Goal: Task Accomplishment & Management: Complete application form

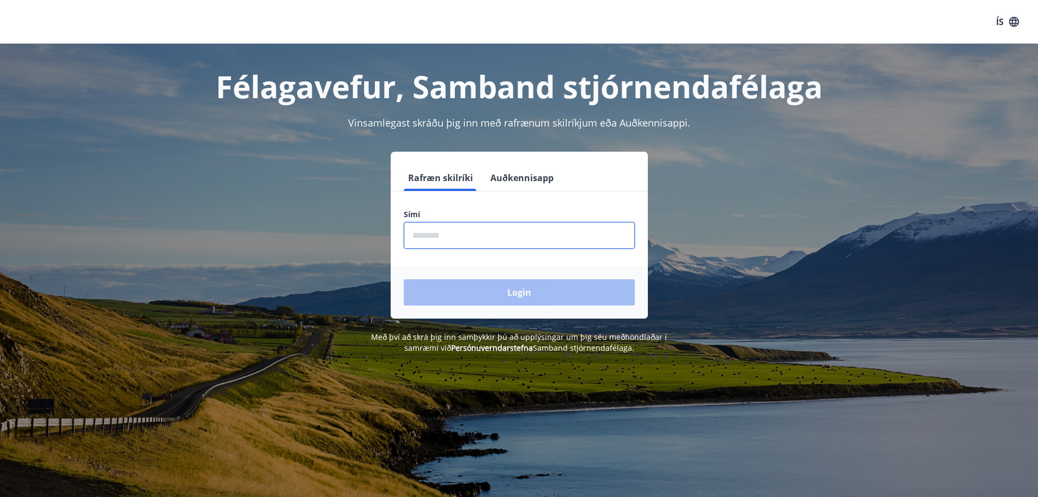
click at [413, 244] on input "phone" at bounding box center [519, 235] width 231 height 27
type input "********"
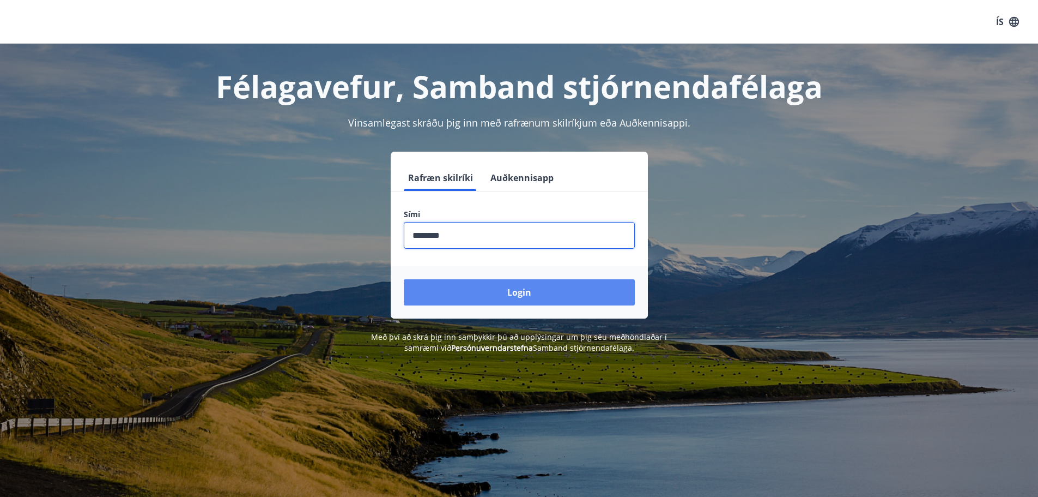
click at [482, 292] on button "Login" at bounding box center [519, 292] width 231 height 26
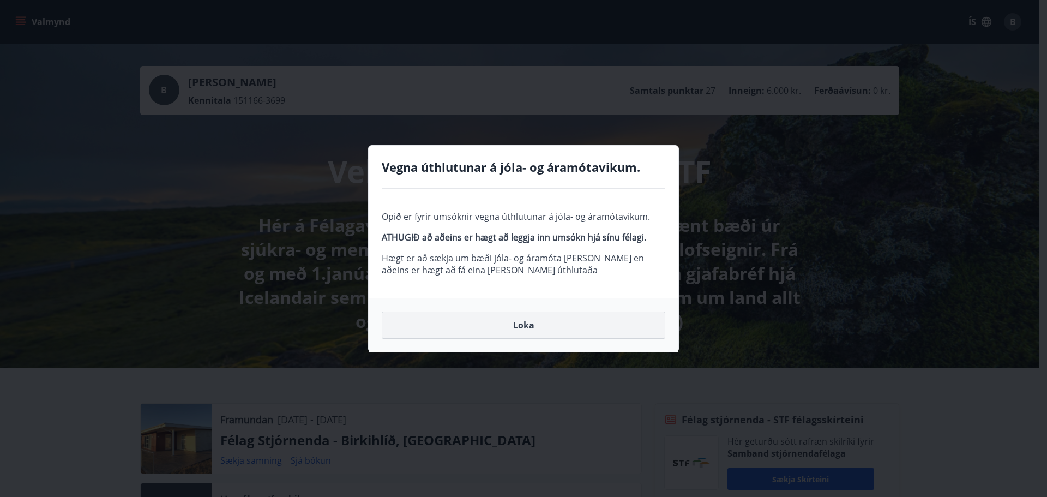
click at [530, 324] on button "Loka" at bounding box center [523, 324] width 283 height 27
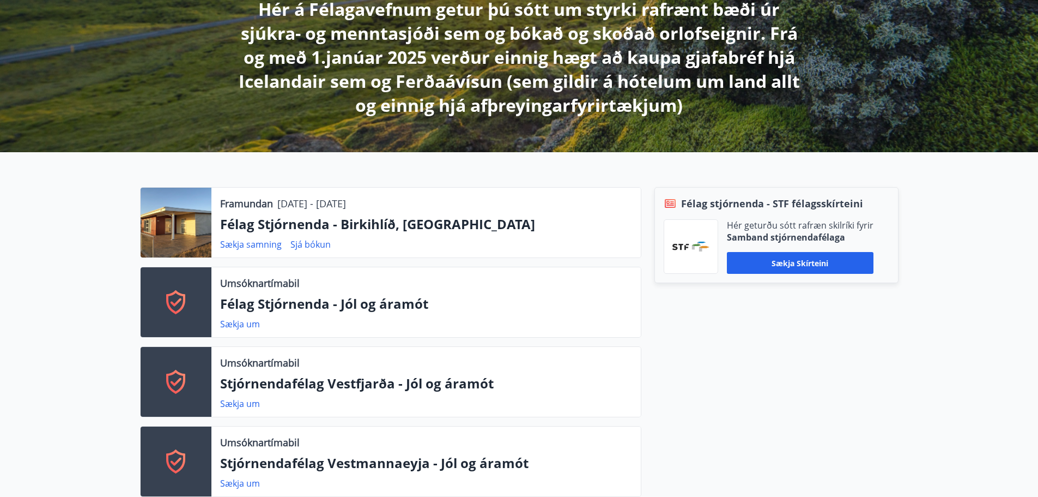
scroll to position [218, 0]
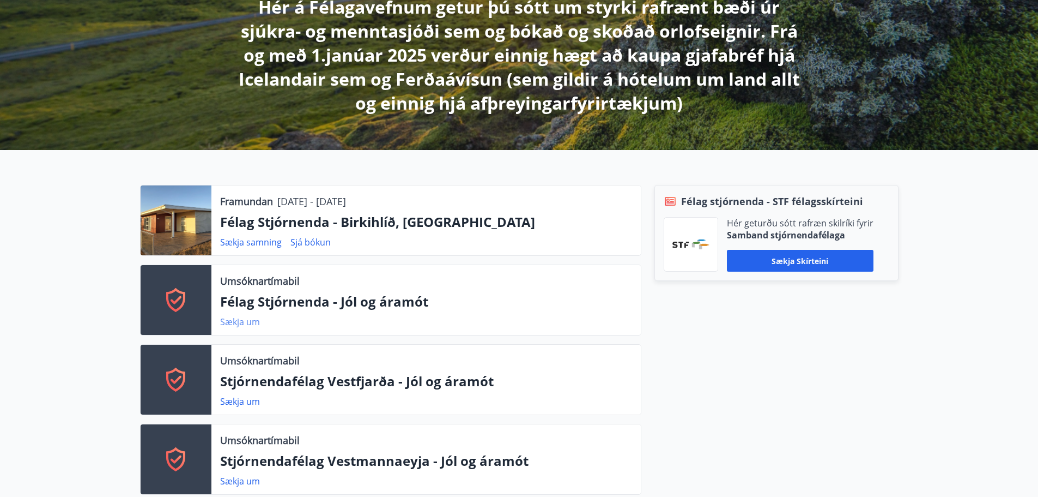
click at [241, 321] on link "Sækja um" at bounding box center [240, 322] width 40 height 12
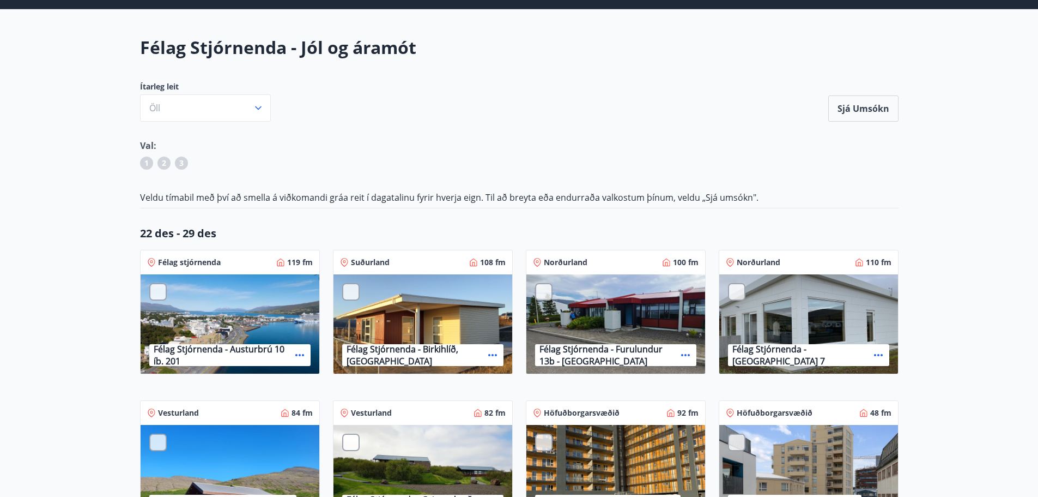
scroll to position [55, 0]
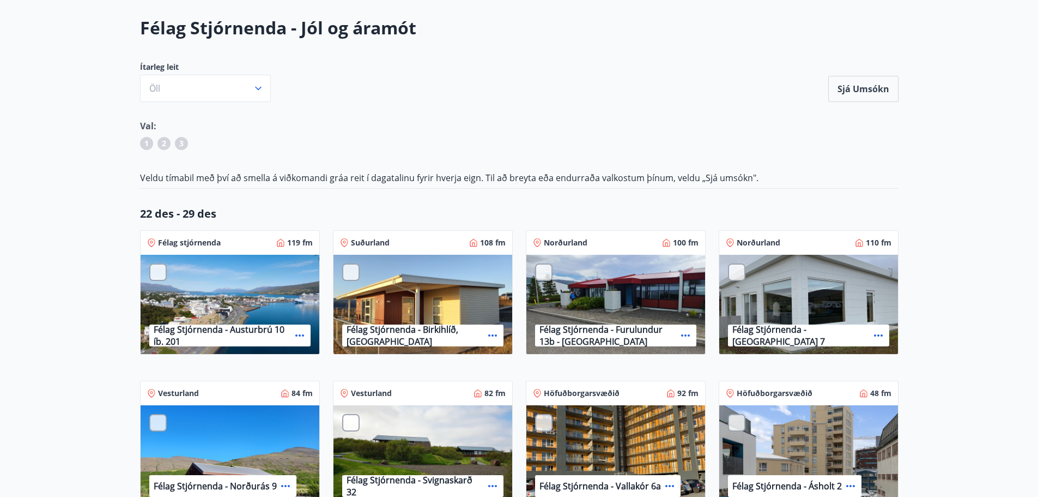
click at [357, 268] on div at bounding box center [350, 271] width 17 height 17
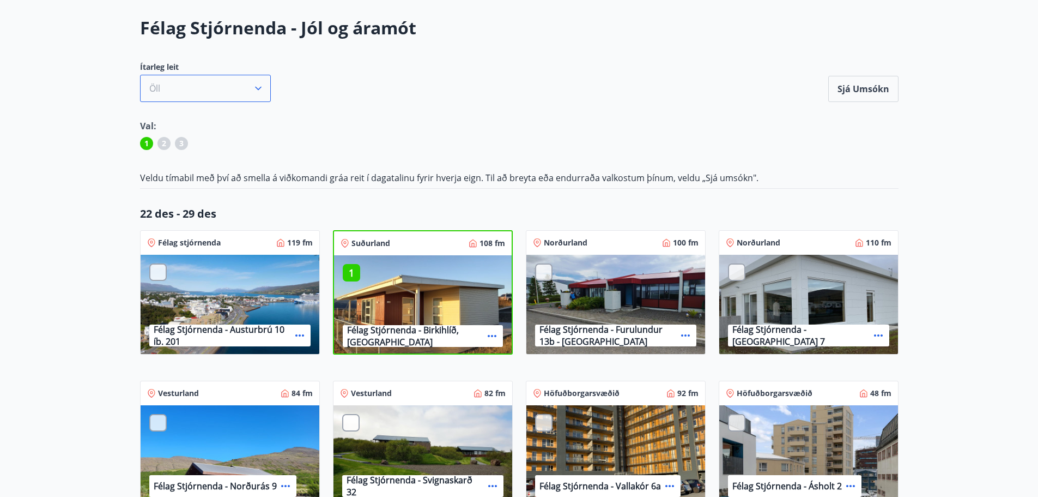
click at [259, 92] on icon "button" at bounding box center [258, 88] width 11 height 11
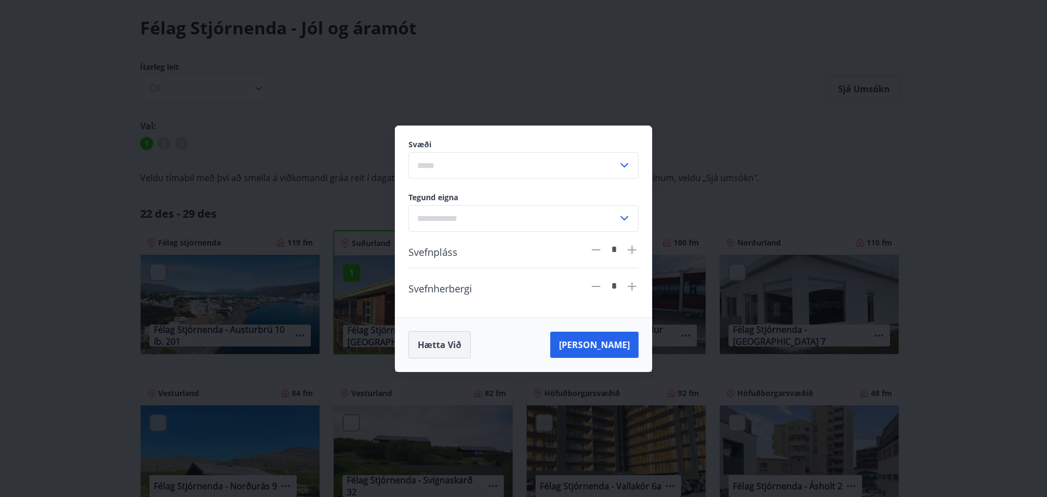
click at [461, 345] on button "Hætta við" at bounding box center [439, 344] width 62 height 27
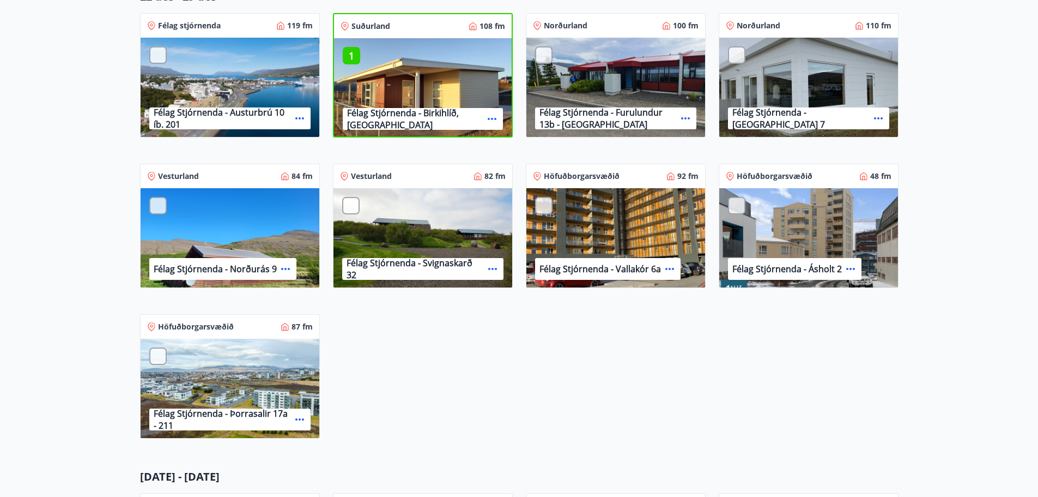
scroll to position [164, 0]
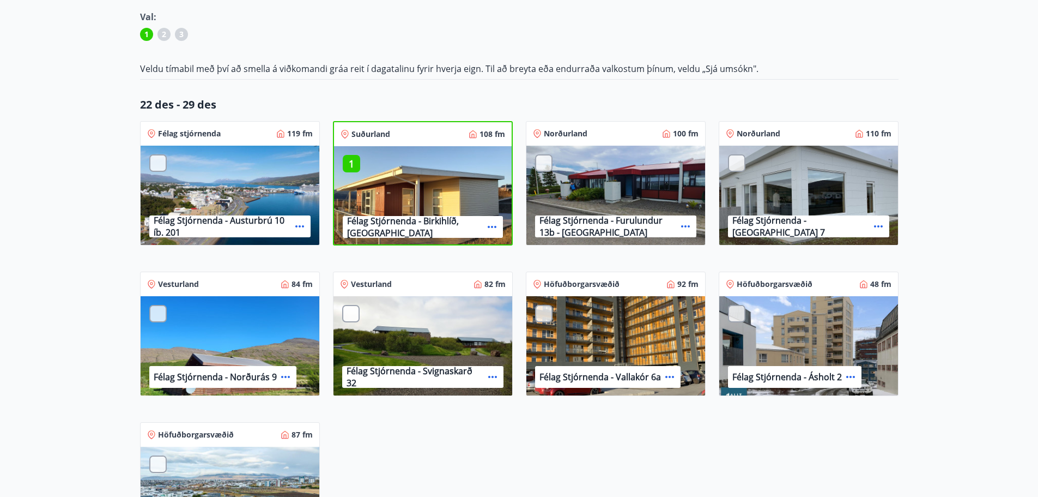
click at [351, 162] on p "1" at bounding box center [351, 163] width 17 height 14
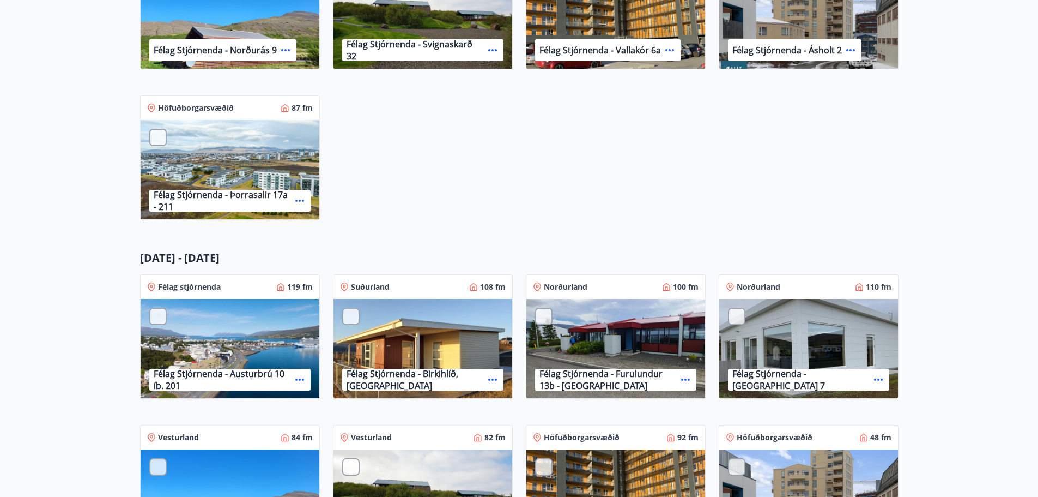
scroll to position [491, 0]
click at [351, 318] on div at bounding box center [350, 315] width 17 height 17
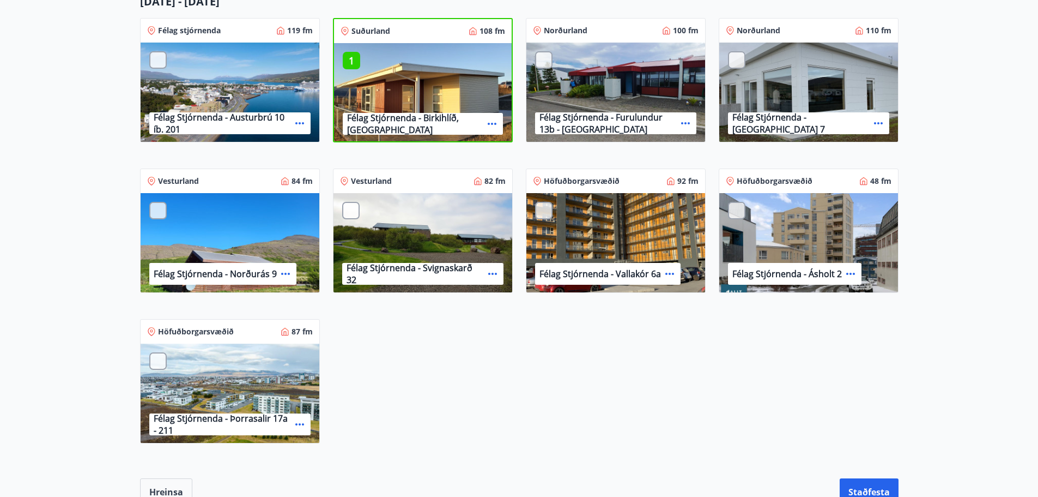
scroll to position [763, 0]
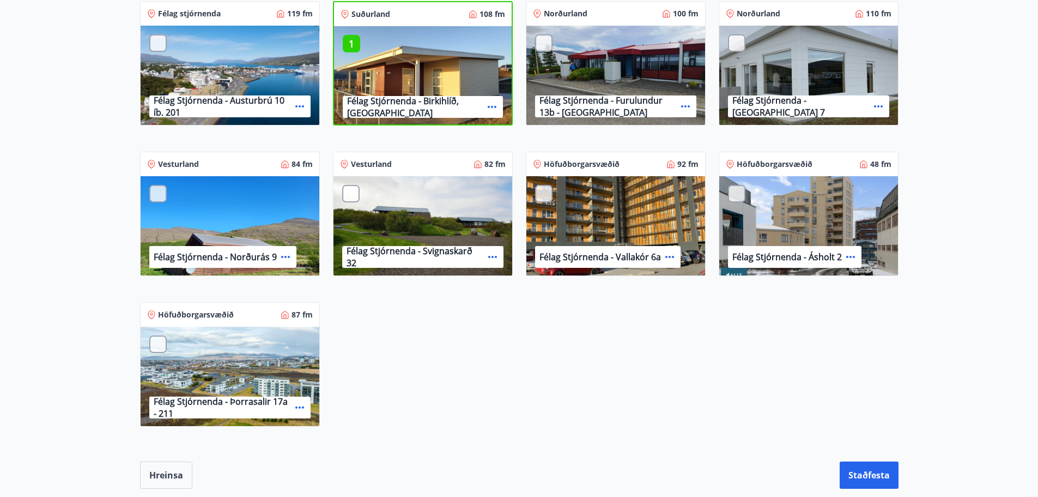
click at [284, 256] on icon at bounding box center [285, 257] width 9 height 2
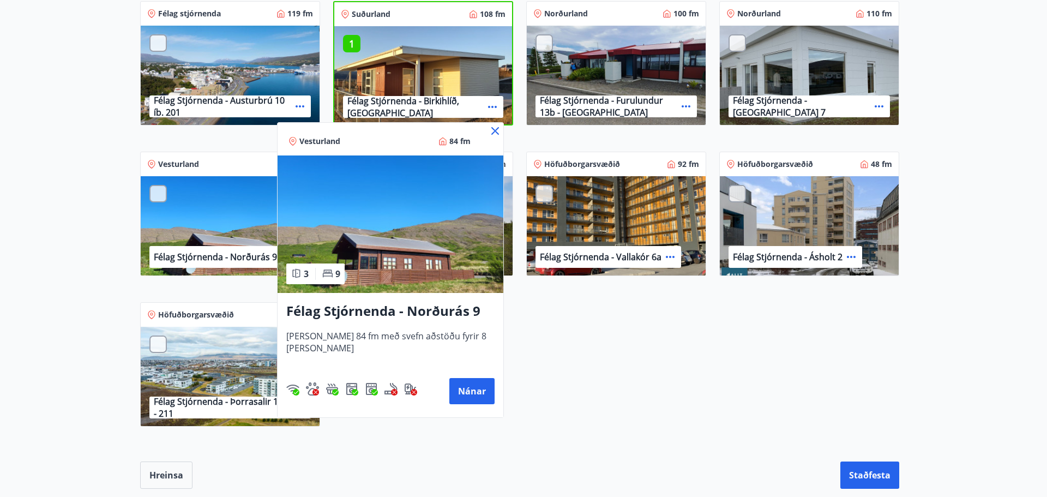
click at [488, 126] on icon at bounding box center [494, 130] width 13 height 13
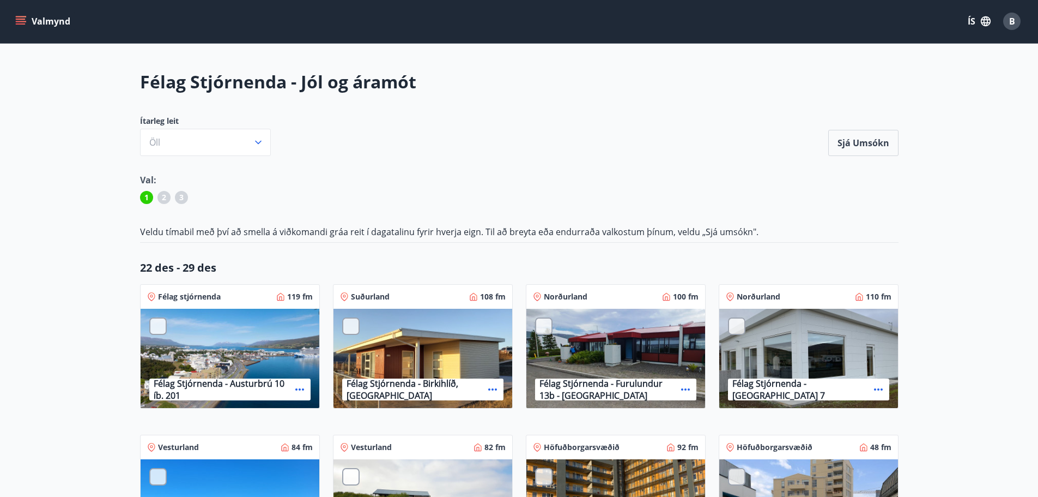
scroll to position [0, 0]
click at [857, 143] on button "Sjá umsókn" at bounding box center [864, 143] width 70 height 26
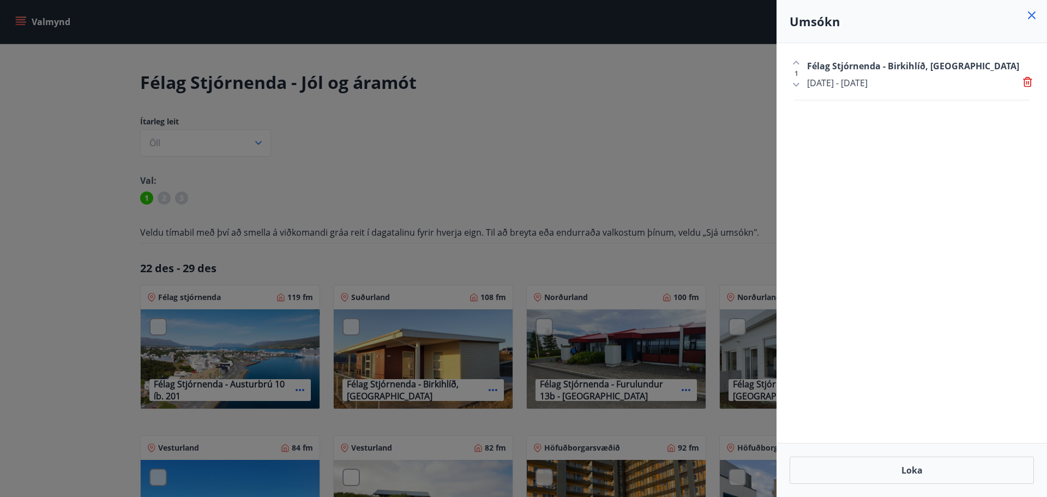
click at [1031, 13] on icon at bounding box center [1031, 15] width 13 height 13
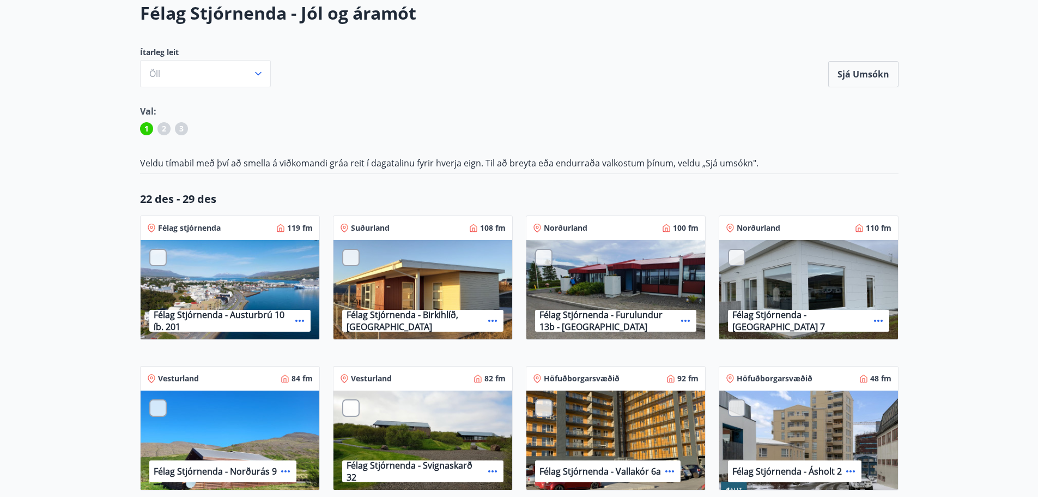
scroll to position [273, 0]
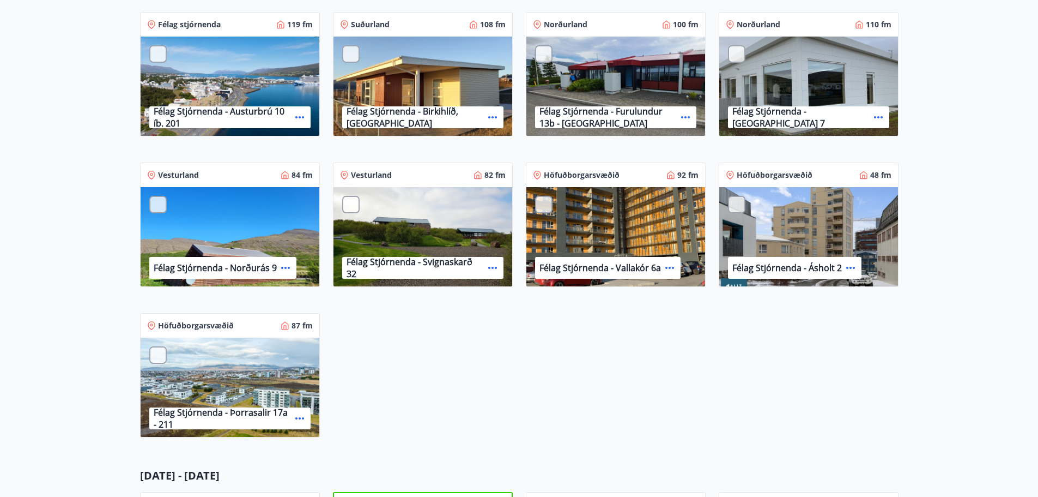
click at [350, 204] on div at bounding box center [350, 204] width 17 height 17
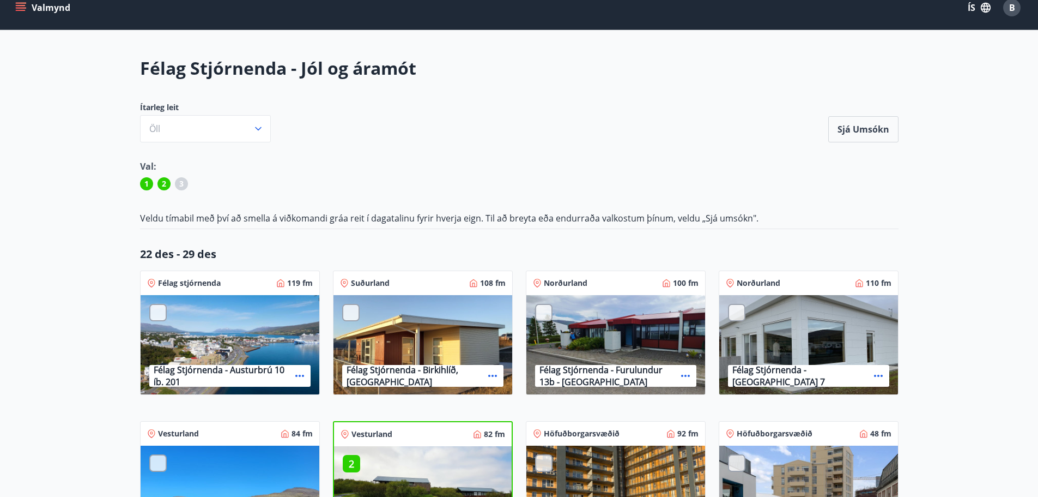
scroll to position [0, 0]
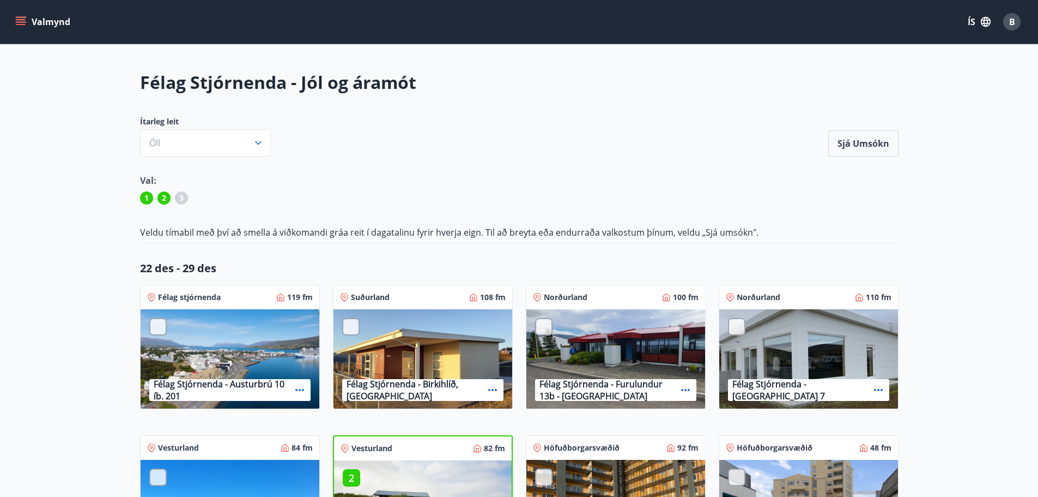
click at [327, 322] on div "Suðurland 108 fm Félag Stjórnenda - Birkihlíð, Brekkuheiði" at bounding box center [416, 346] width 193 height 150
click at [357, 329] on div at bounding box center [350, 326] width 17 height 17
click at [354, 331] on p "3" at bounding box center [351, 327] width 17 height 14
drag, startPoint x: 349, startPoint y: 476, endPoint x: 357, endPoint y: 475, distance: 7.2
click at [349, 476] on p "2" at bounding box center [351, 477] width 17 height 14
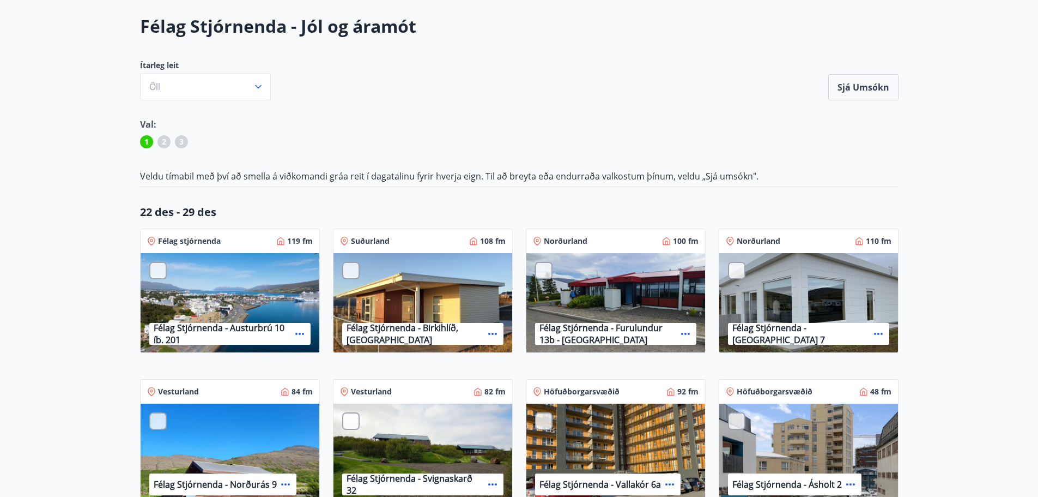
scroll to position [109, 0]
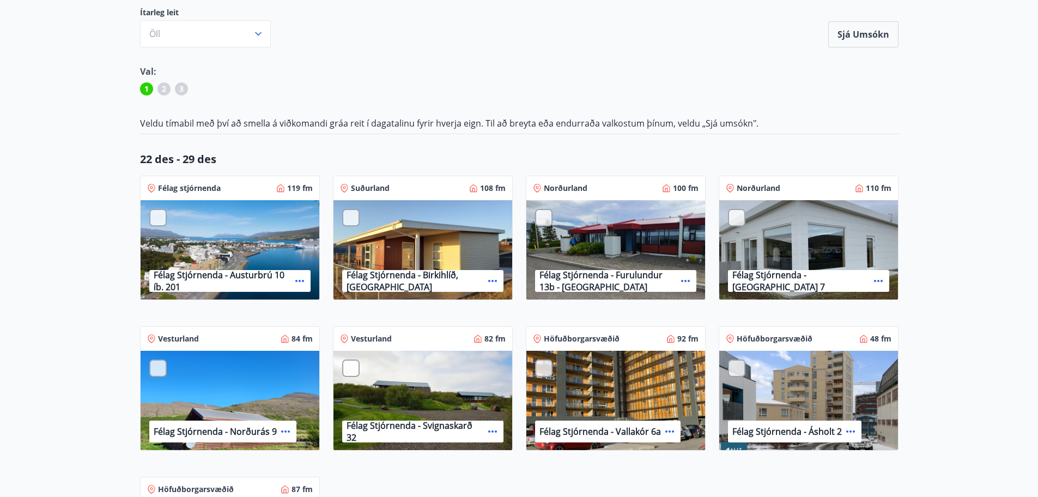
click at [346, 370] on div at bounding box center [350, 367] width 17 height 17
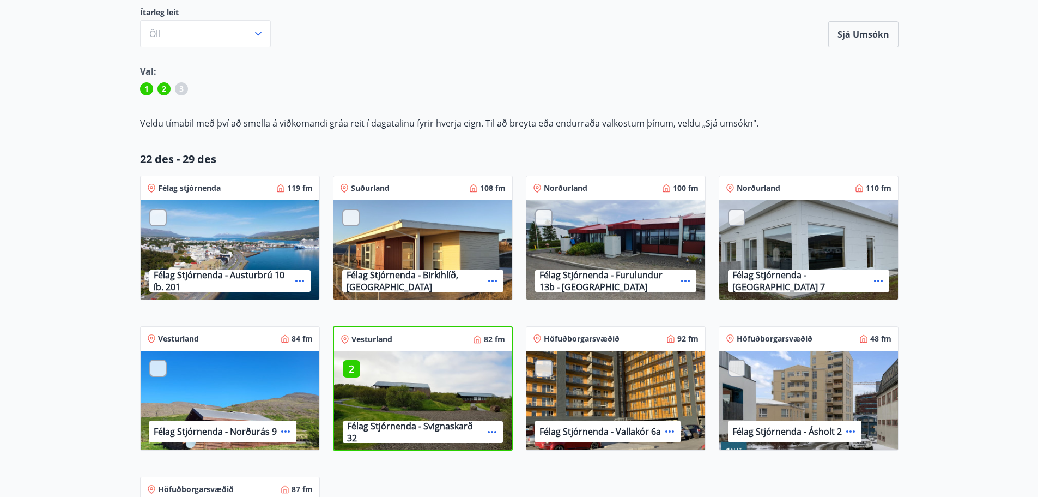
click at [353, 366] on p "2" at bounding box center [351, 368] width 17 height 14
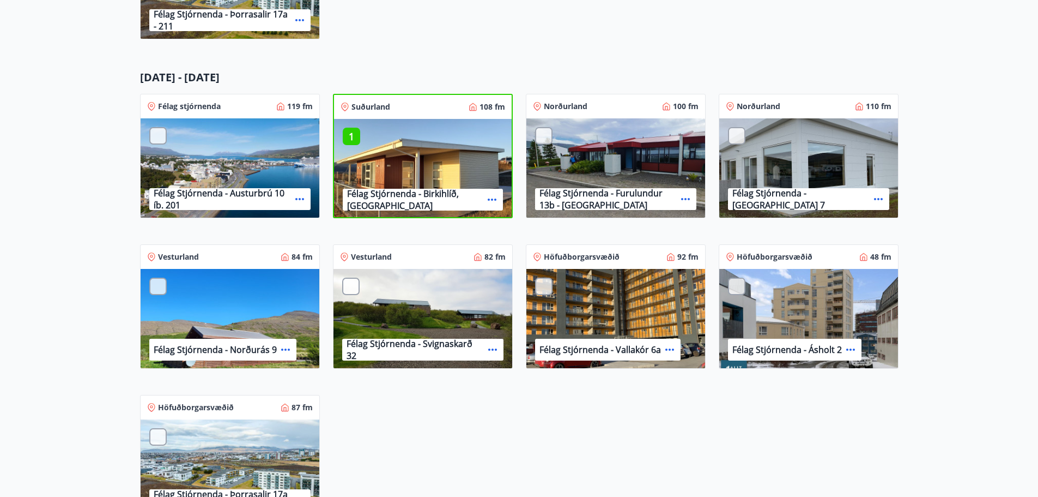
scroll to position [709, 0]
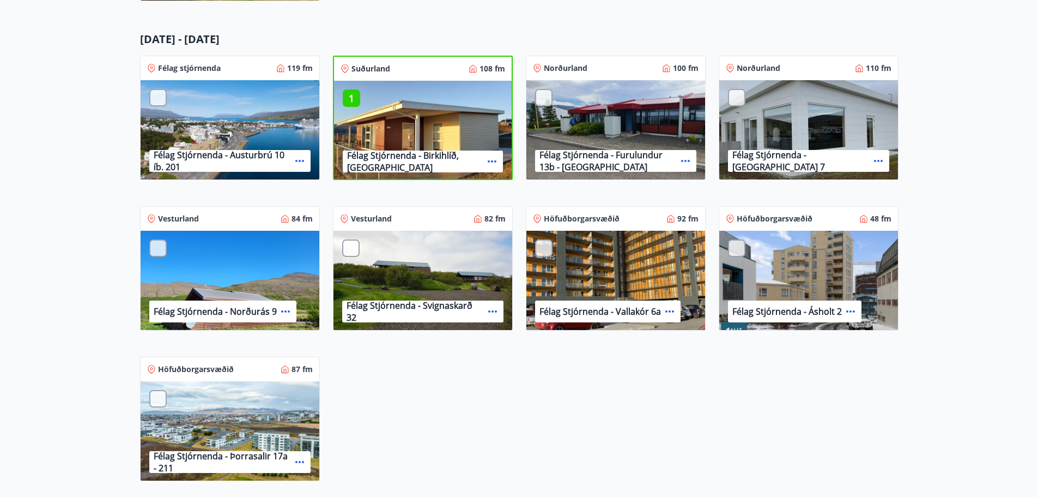
click at [349, 246] on div at bounding box center [350, 247] width 17 height 17
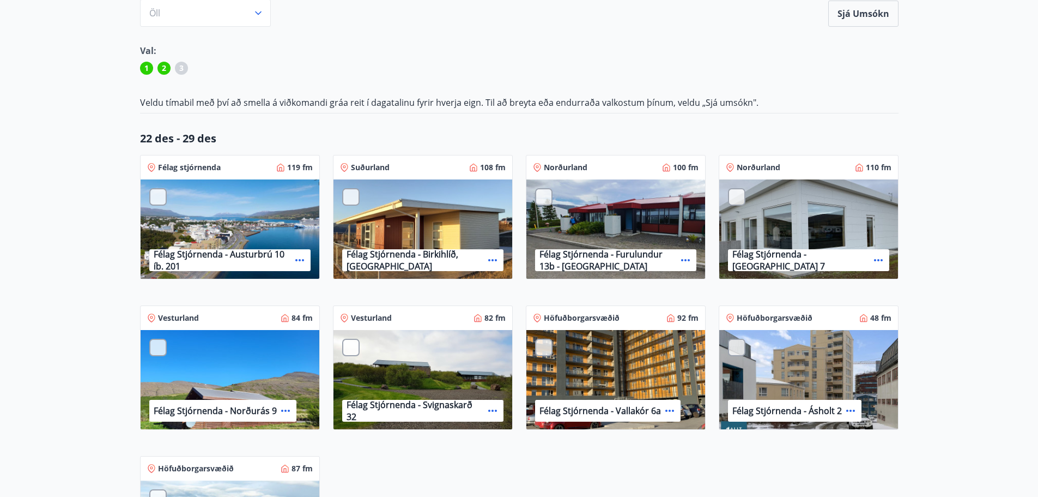
scroll to position [0, 0]
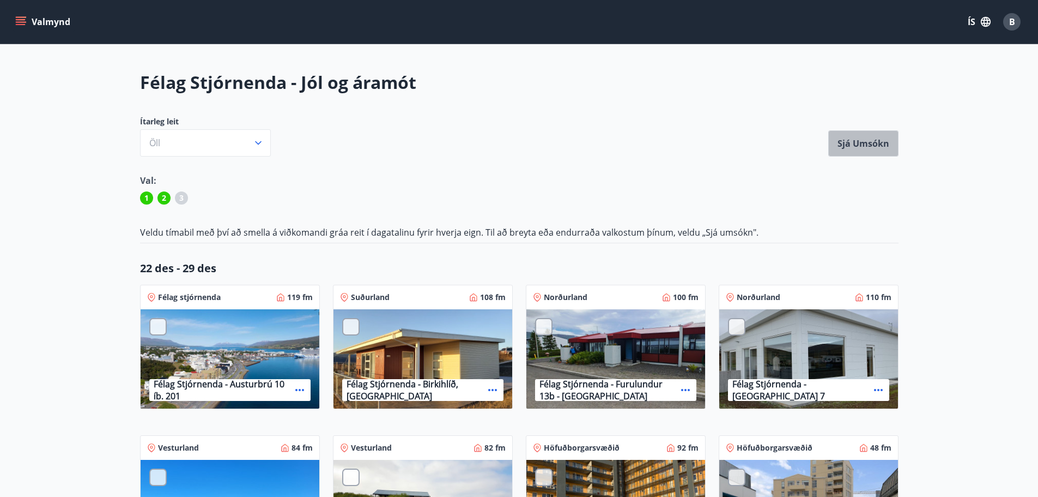
click at [855, 141] on button "Sjá umsókn" at bounding box center [864, 143] width 70 height 26
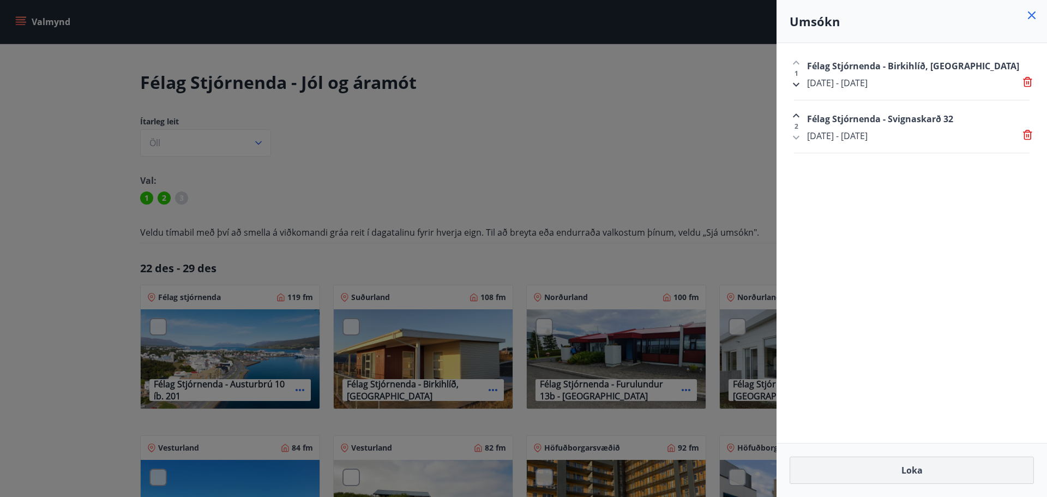
click at [912, 471] on button "Loka" at bounding box center [911, 469] width 244 height 27
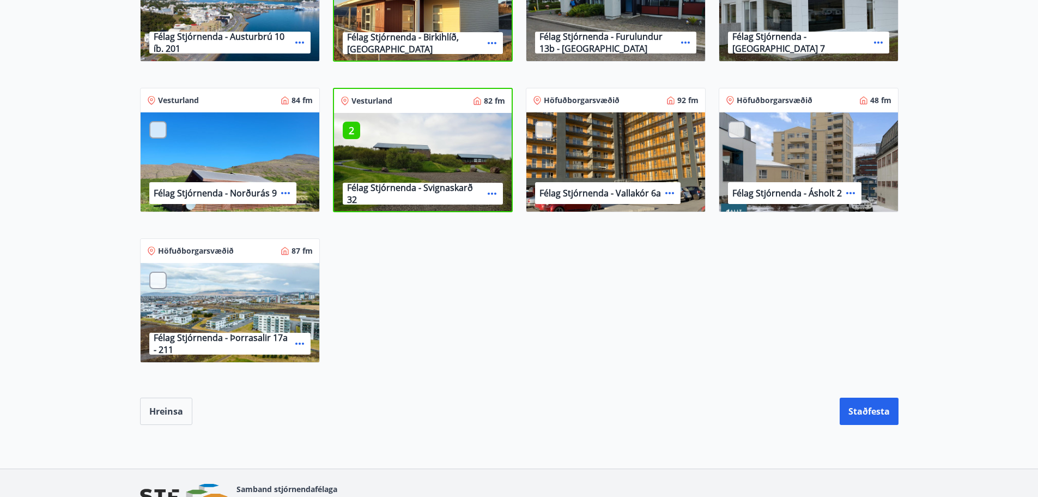
scroll to position [890, 0]
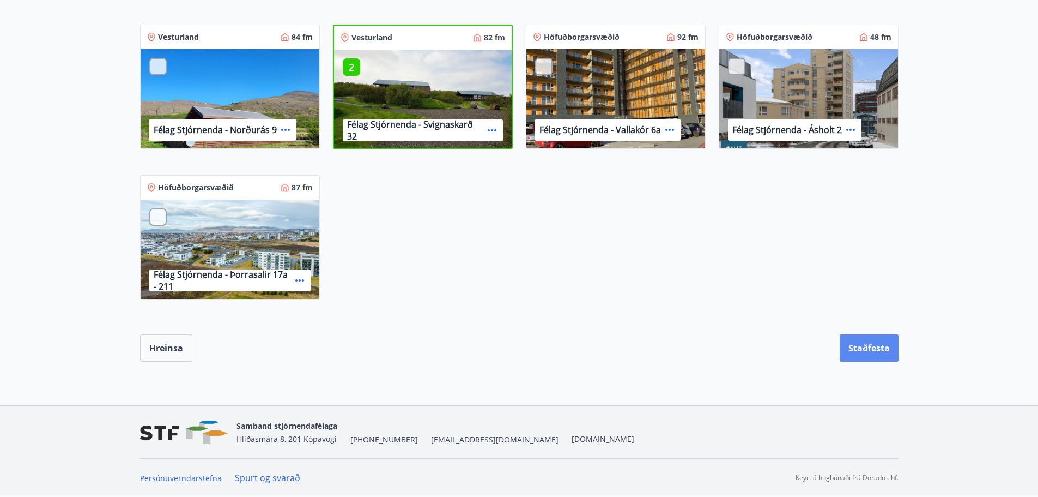
click at [862, 353] on button "Staðfesta" at bounding box center [869, 347] width 59 height 27
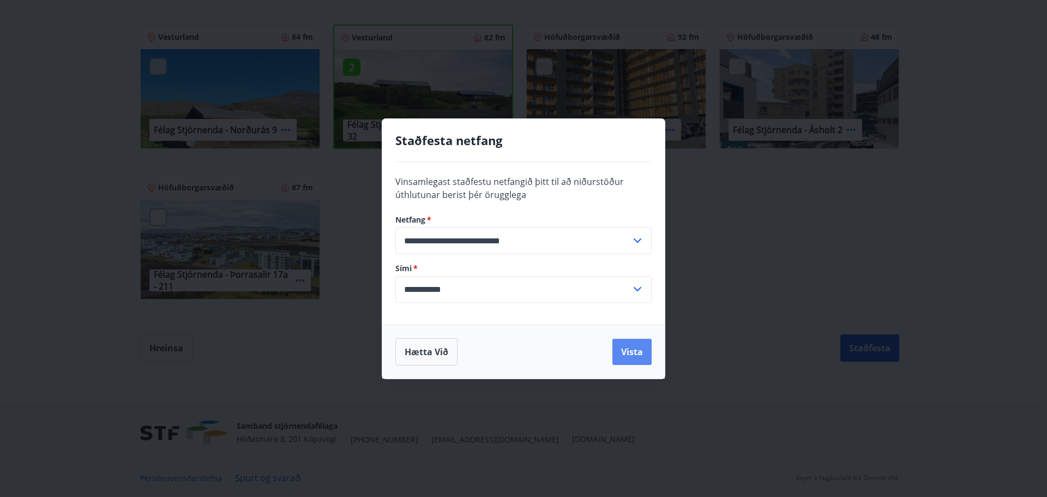
click at [626, 360] on button "Vista" at bounding box center [631, 352] width 39 height 26
